Goal: Information Seeking & Learning: Learn about a topic

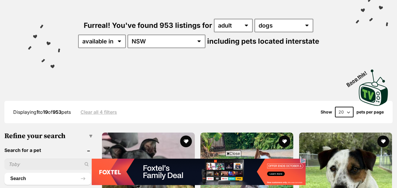
scroll to position [59, 0]
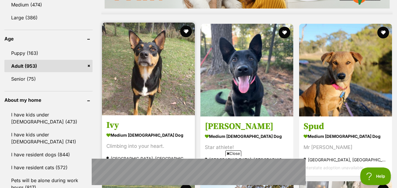
scroll to position [617, 0]
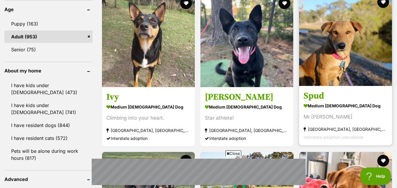
click at [328, 36] on img at bounding box center [345, 39] width 93 height 93
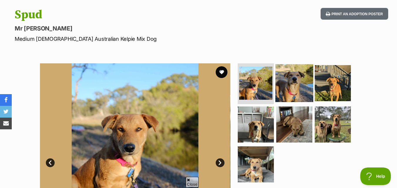
click at [276, 73] on img at bounding box center [294, 83] width 38 height 38
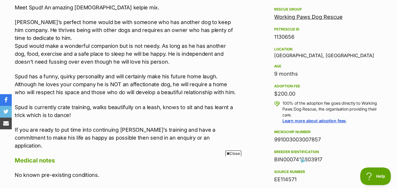
scroll to position [382, 0]
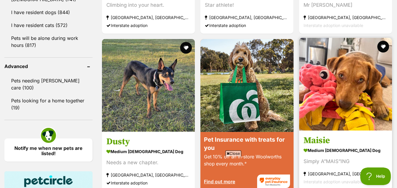
scroll to position [764, 0]
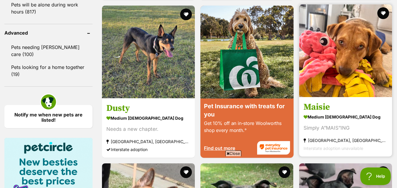
click at [338, 43] on img at bounding box center [345, 50] width 93 height 93
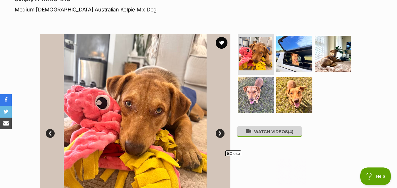
click at [274, 135] on button "WATCH VIDEOS (4)" at bounding box center [270, 131] width 66 height 11
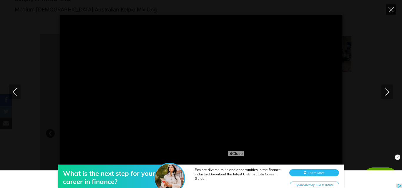
click at [388, 11] on icon "Close" at bounding box center [390, 9] width 5 height 5
type input "32.5"
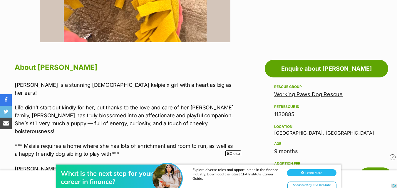
scroll to position [294, 0]
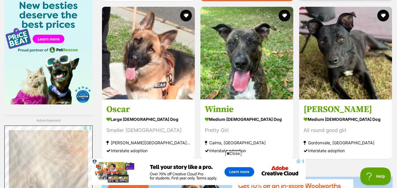
scroll to position [967, 0]
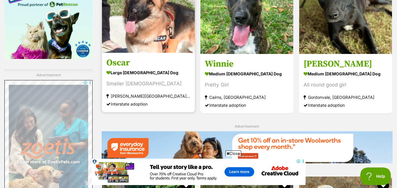
click at [165, 84] on div "Smaller [DEMOGRAPHIC_DATA]" at bounding box center [148, 84] width 84 height 8
